Goal: Task Accomplishment & Management: Use online tool/utility

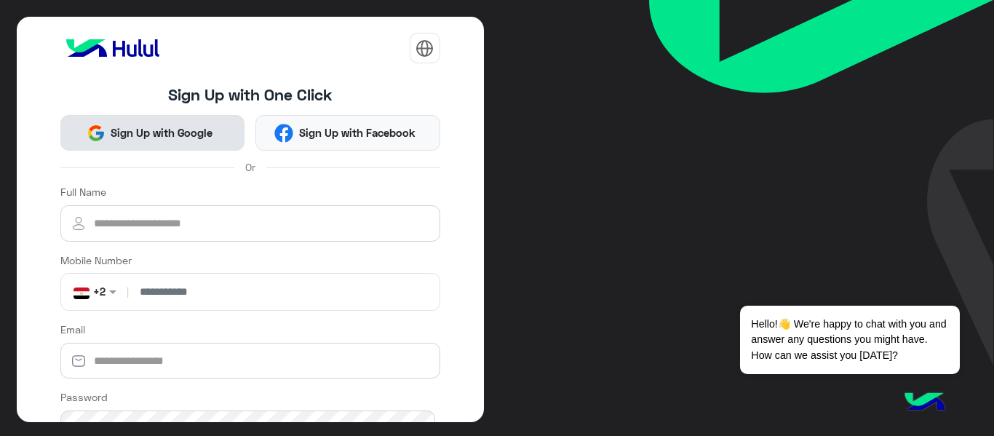
click at [178, 135] on span "Sign Up with Google" at bounding box center [161, 132] width 113 height 17
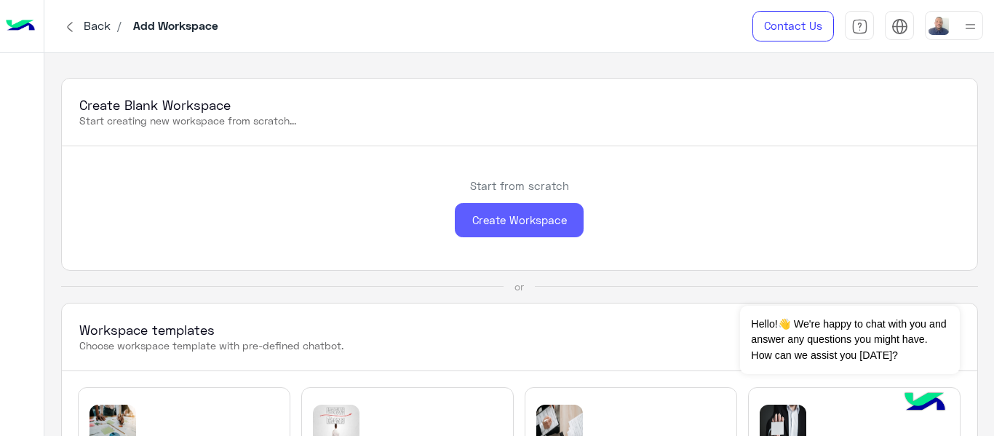
click at [517, 216] on div "Create Workspace" at bounding box center [519, 220] width 129 height 34
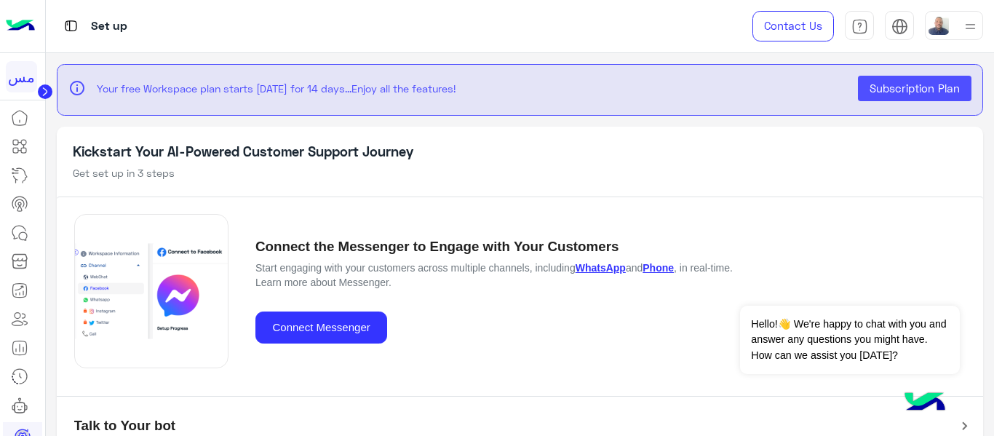
click at [474, 379] on div "Connect the Messenger to Engage with Your Customers Start engaging with your cu…" at bounding box center [520, 290] width 892 height 187
click at [15, 116] on icon at bounding box center [19, 117] width 17 height 17
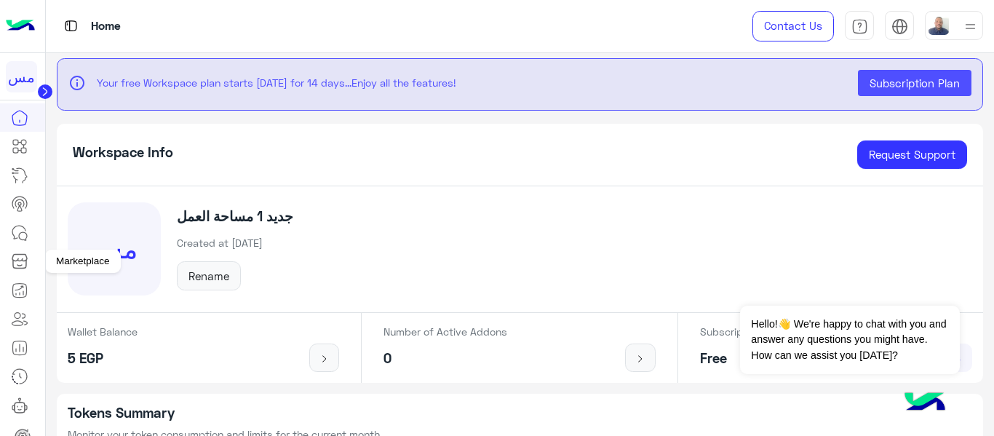
click at [28, 263] on icon at bounding box center [19, 260] width 17 height 17
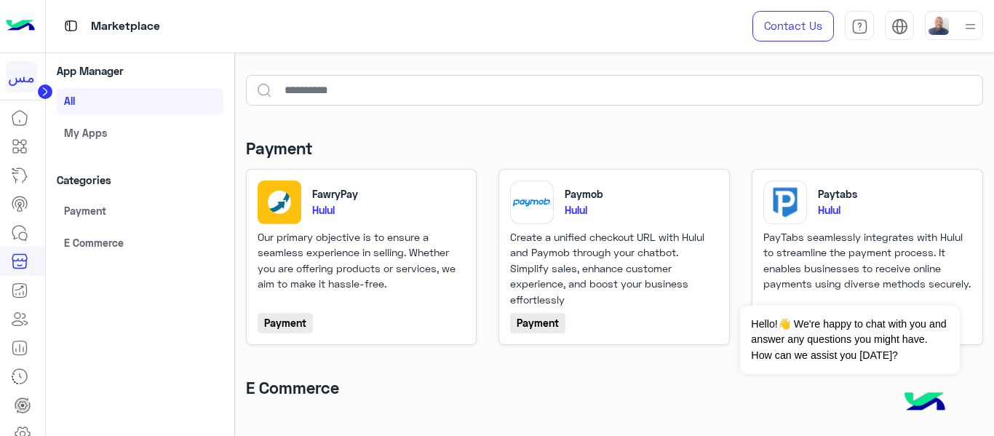
click at [140, 137] on link "My apps" at bounding box center [140, 132] width 167 height 26
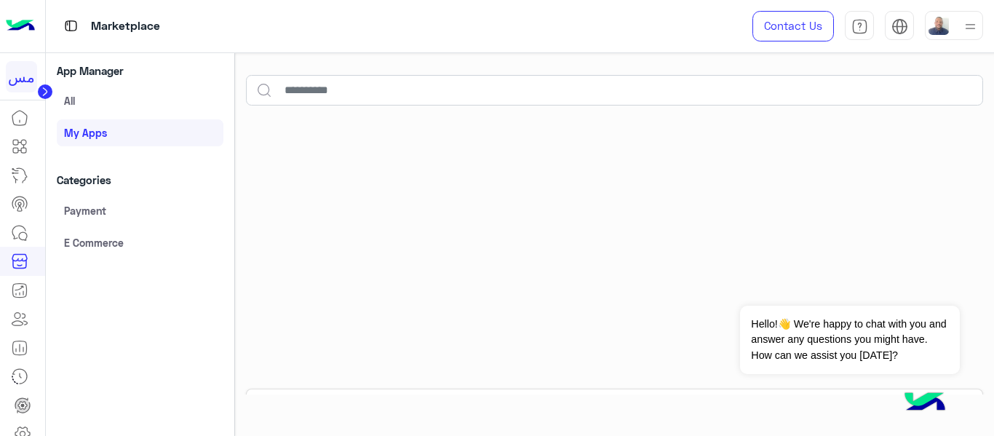
click at [140, 102] on link "All" at bounding box center [140, 101] width 167 height 26
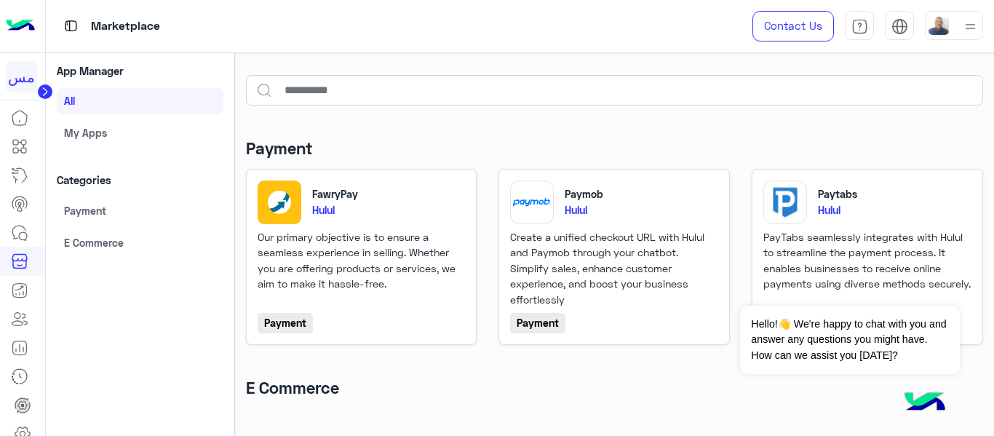
click at [271, 147] on h4 "Payment" at bounding box center [279, 148] width 66 height 20
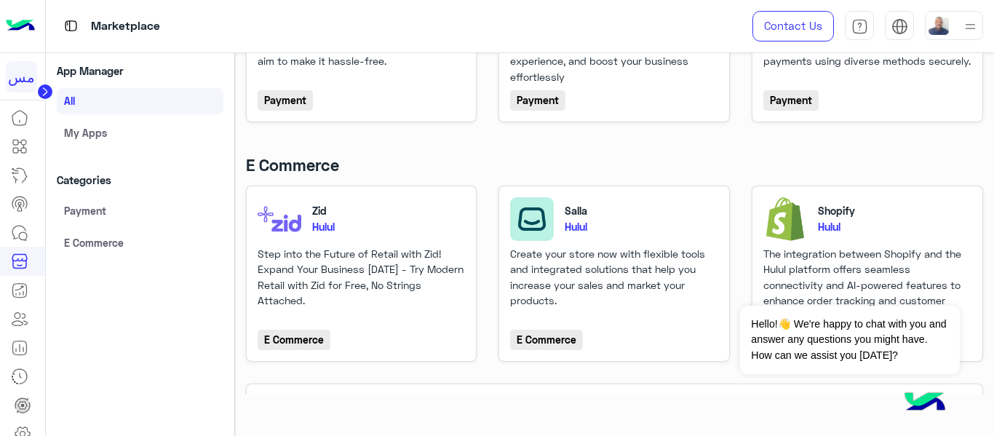
scroll to position [272, 0]
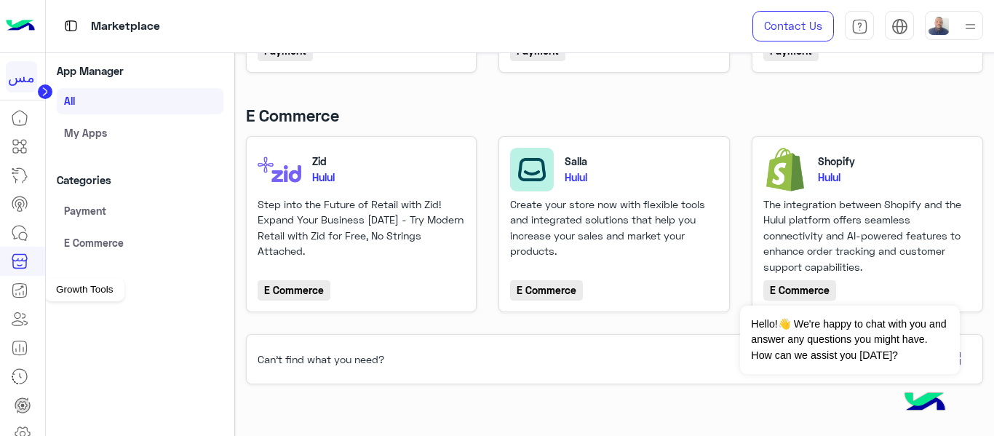
click at [20, 290] on icon at bounding box center [19, 290] width 17 height 17
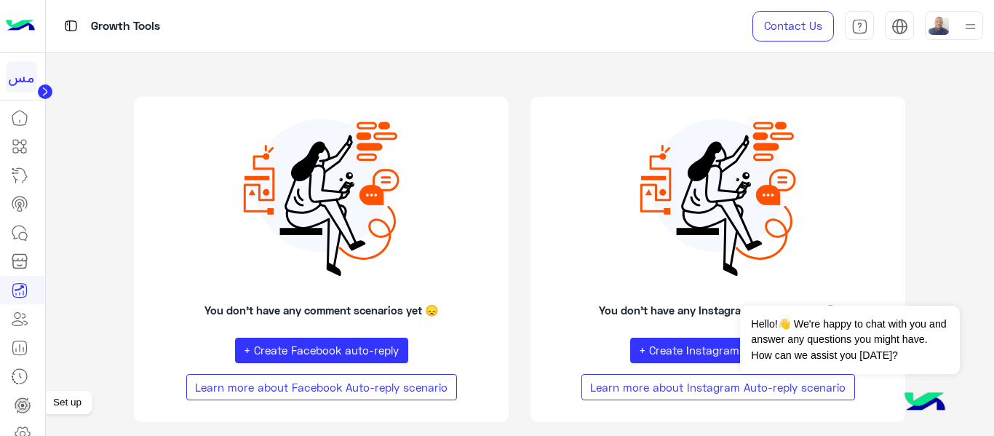
click at [31, 407] on link at bounding box center [22, 405] width 39 height 29
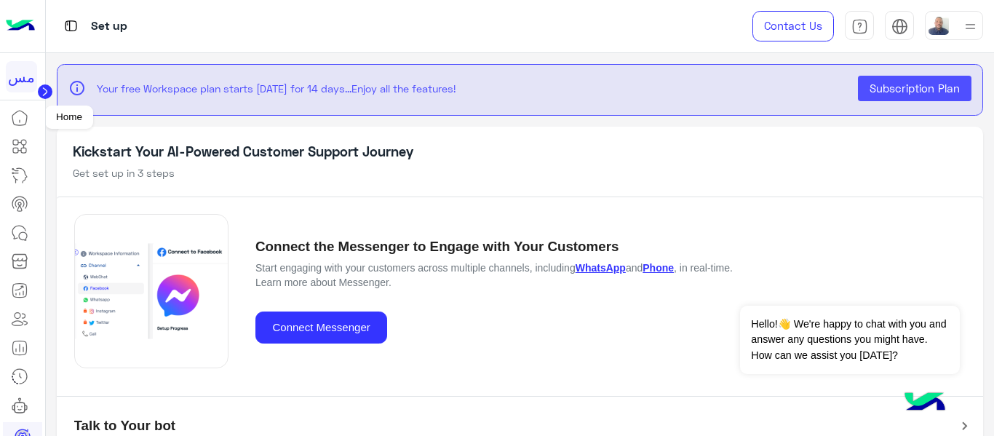
click at [25, 123] on icon at bounding box center [19, 117] width 17 height 17
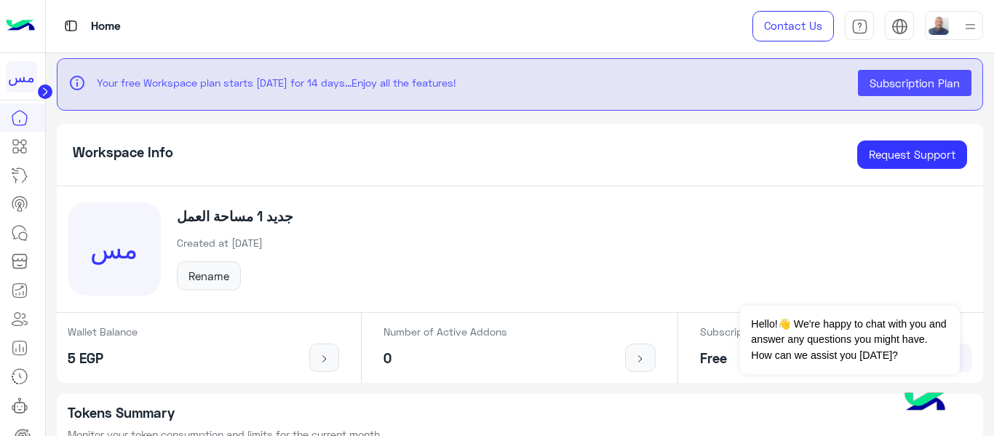
click at [384, 263] on div "مس مساحة العمل‎ جديد 1 Created at [DATE] Rename" at bounding box center [520, 249] width 927 height 127
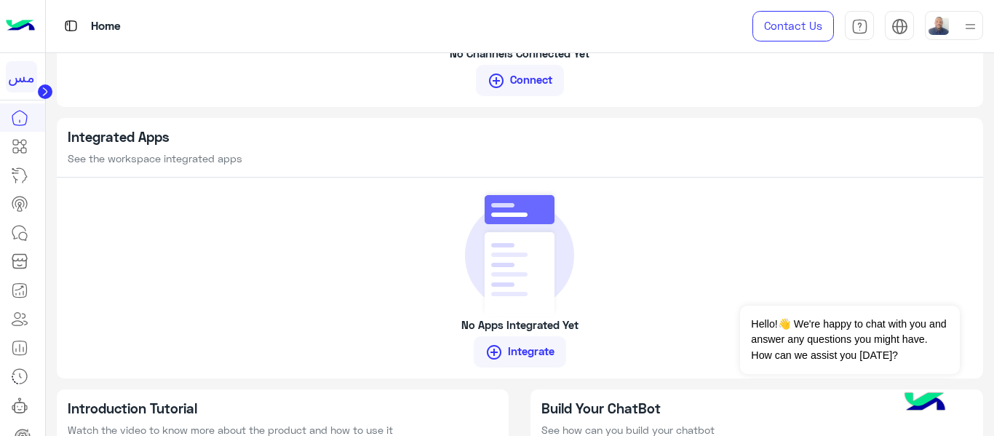
scroll to position [1210, 0]
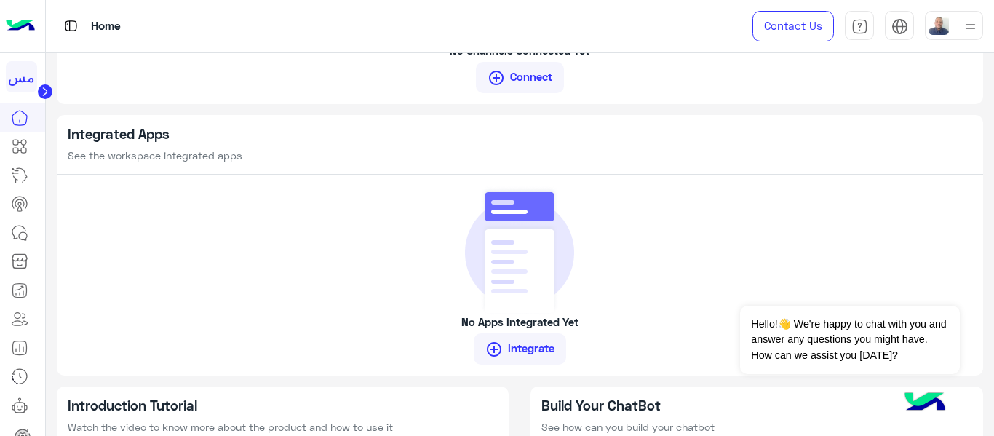
click at [517, 355] on link "control_point Integrate" at bounding box center [520, 348] width 93 height 31
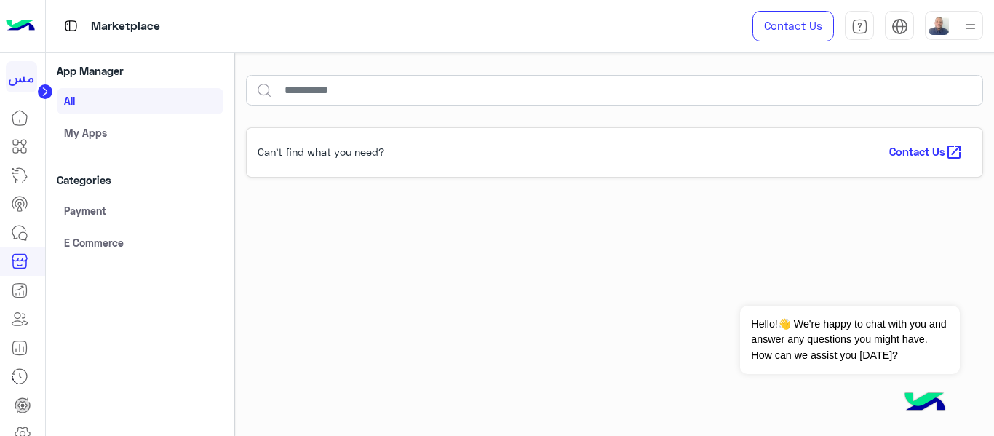
click at [505, 349] on div "Can’t find what you need? Contact Us open_in_new" at bounding box center [615, 283] width 760 height 334
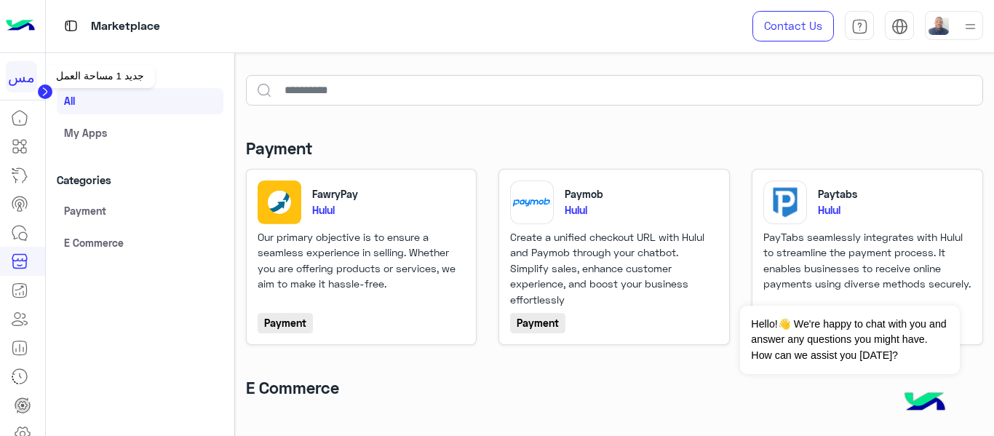
click at [11, 81] on div "مس" at bounding box center [21, 76] width 31 height 31
click at [24, 117] on icon at bounding box center [19, 117] width 17 height 17
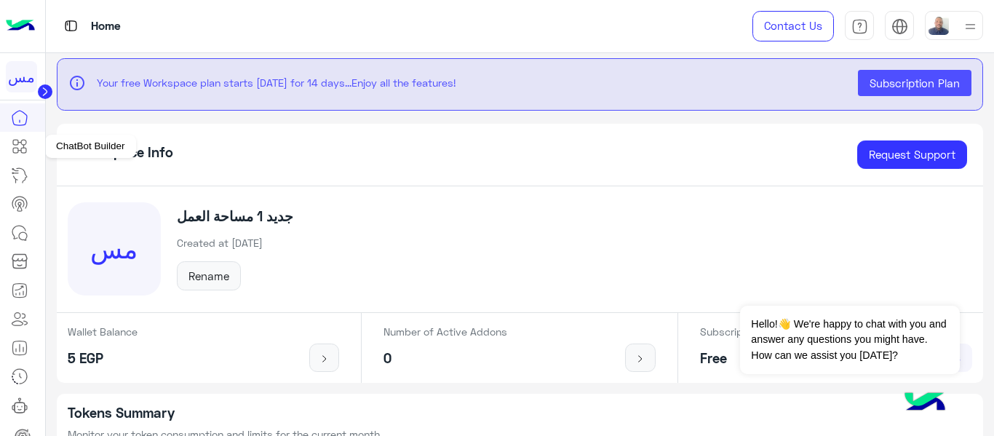
click at [26, 147] on icon at bounding box center [19, 146] width 17 height 17
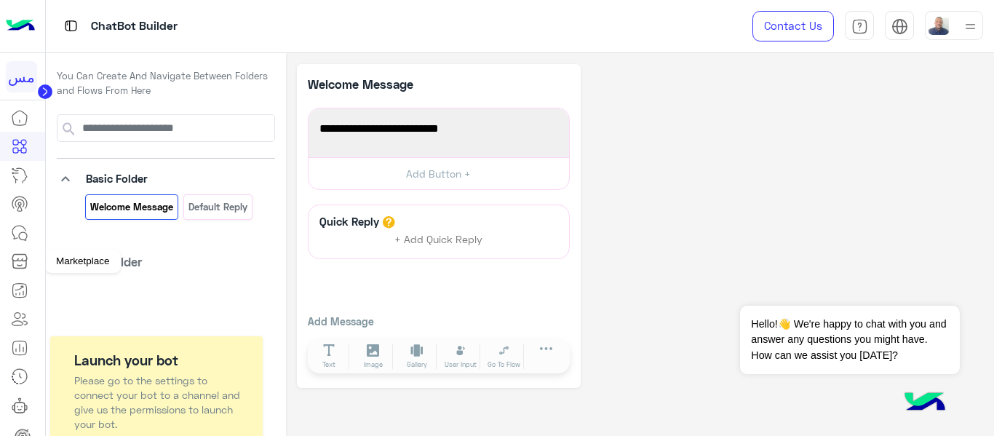
click at [31, 266] on link at bounding box center [19, 261] width 39 height 29
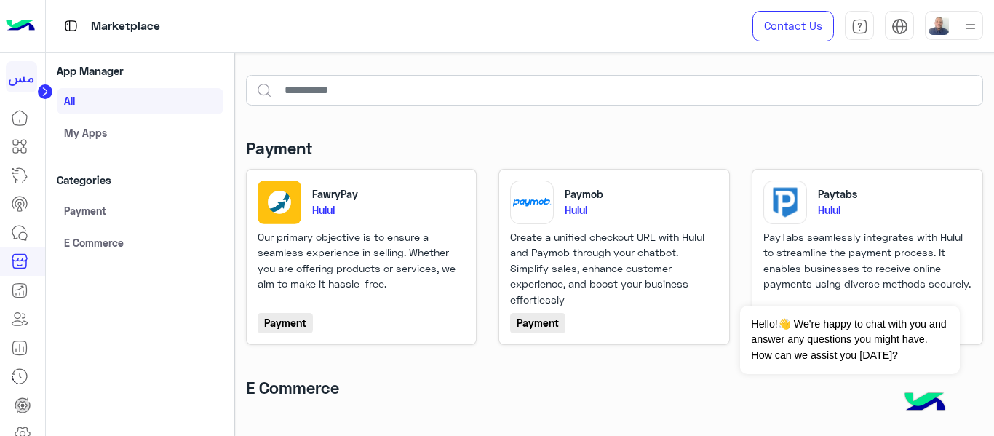
click at [114, 132] on link "My apps" at bounding box center [140, 132] width 167 height 26
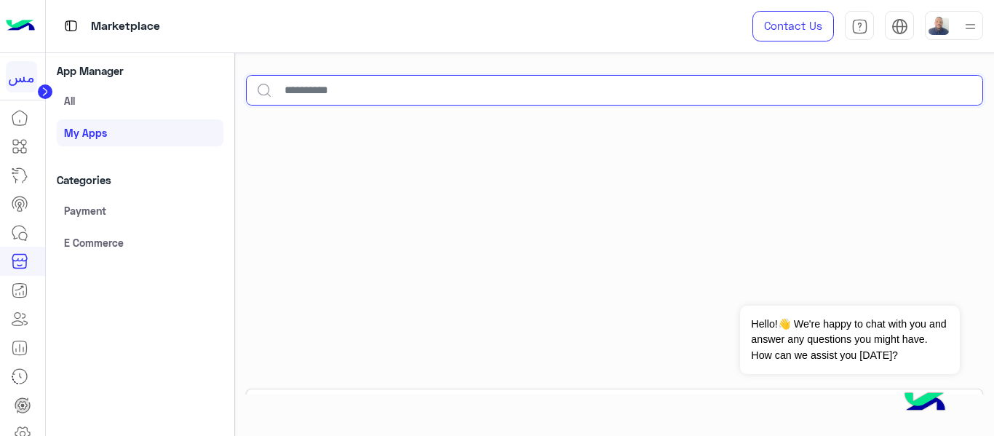
click at [297, 87] on input "text" at bounding box center [615, 90] width 738 height 31
click at [114, 97] on link "All" at bounding box center [140, 101] width 167 height 26
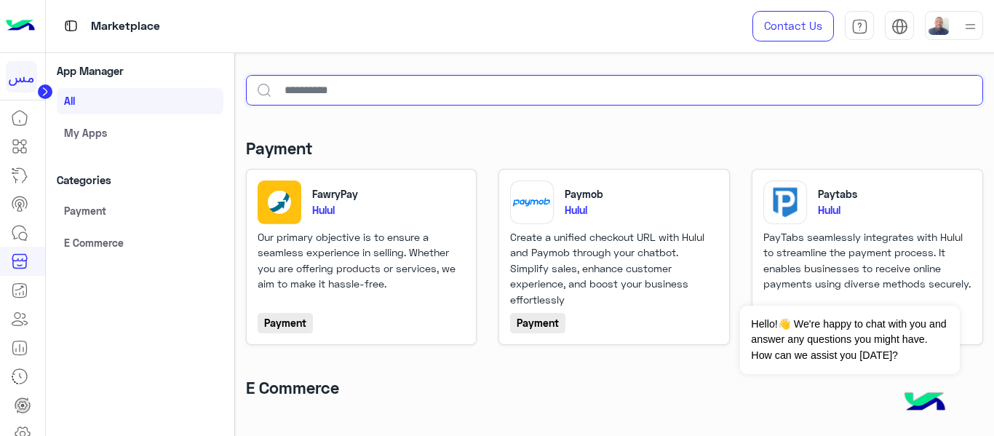
type input "*"
click at [354, 85] on input "*" at bounding box center [615, 90] width 738 height 31
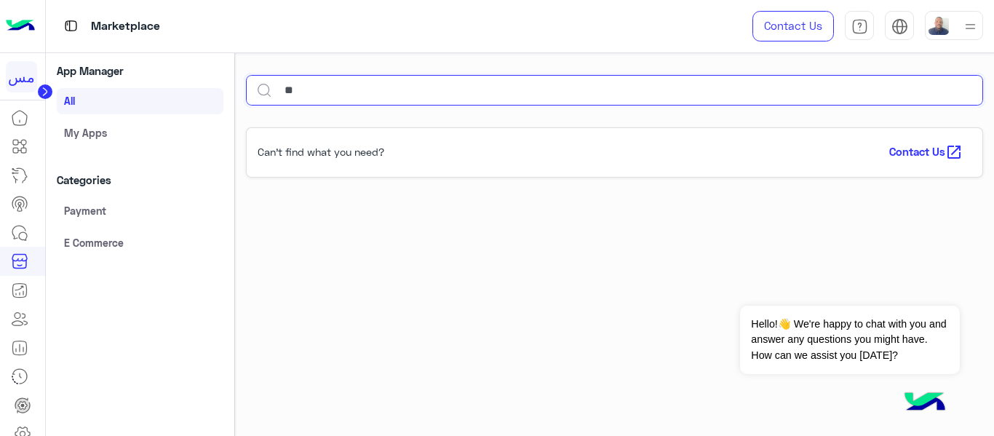
type input "***"
